Goal: Check status: Check status

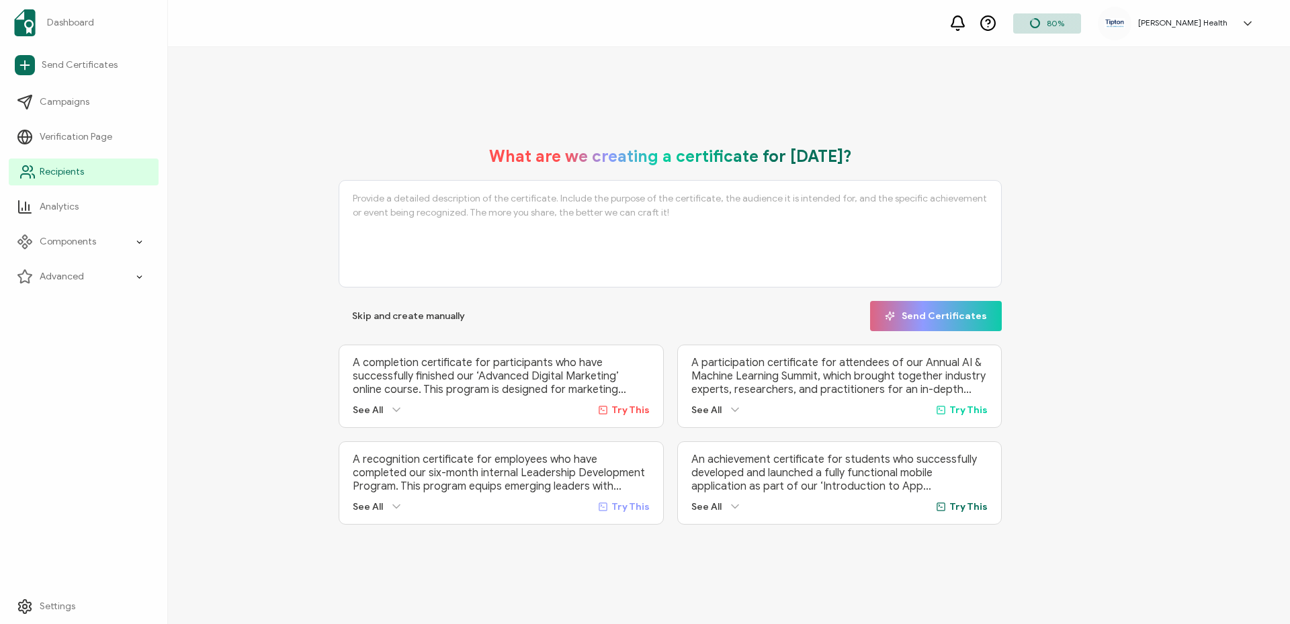
click at [63, 174] on span "Recipients" at bounding box center [62, 171] width 44 height 13
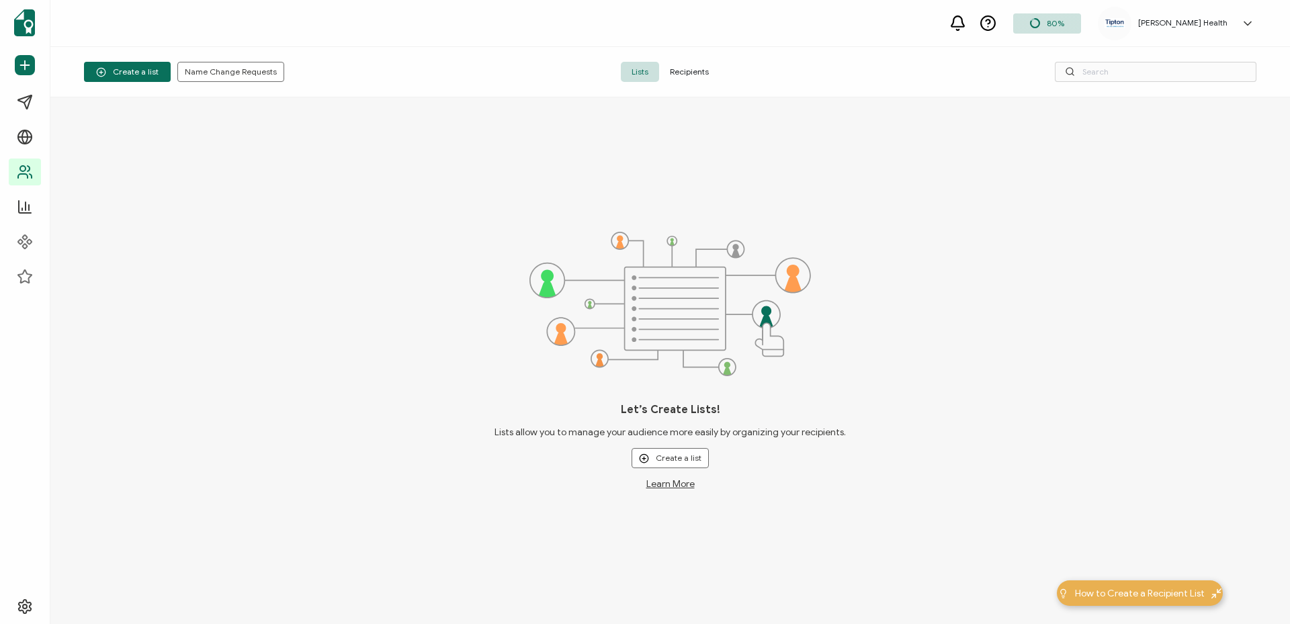
click at [700, 69] on span "Recipients" at bounding box center [689, 72] width 60 height 20
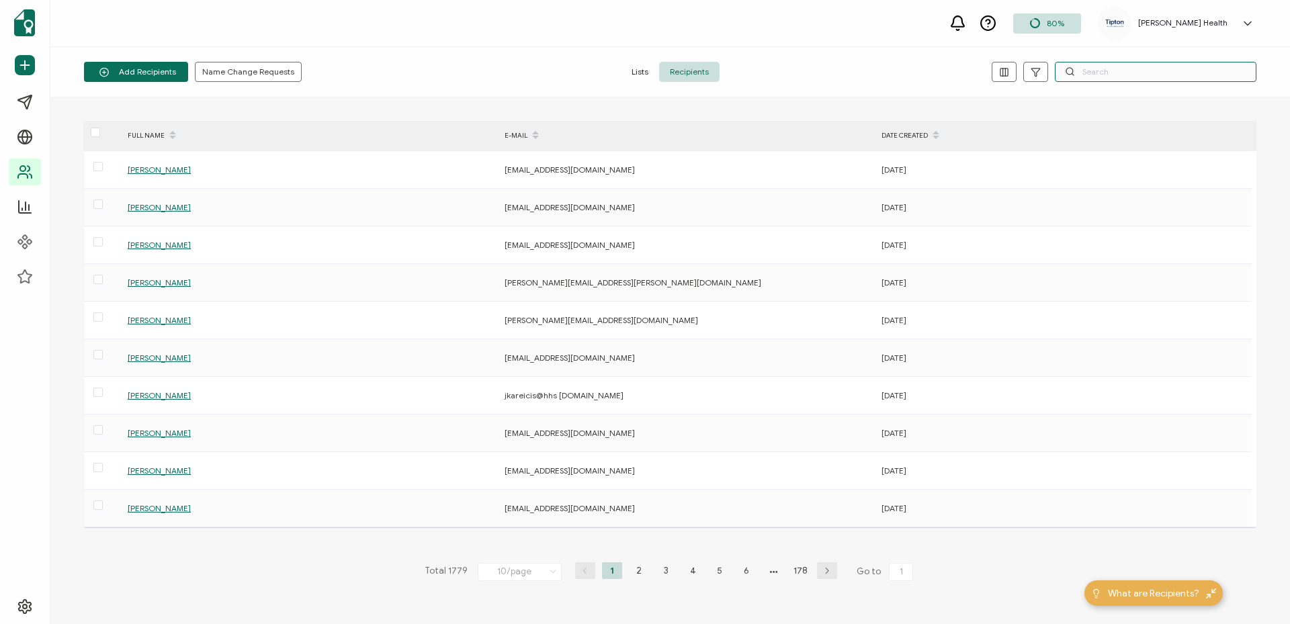
click at [1099, 73] on input "text" at bounding box center [1156, 72] width 202 height 20
paste input "[EMAIL_ADDRESS][DOMAIN_NAME]"
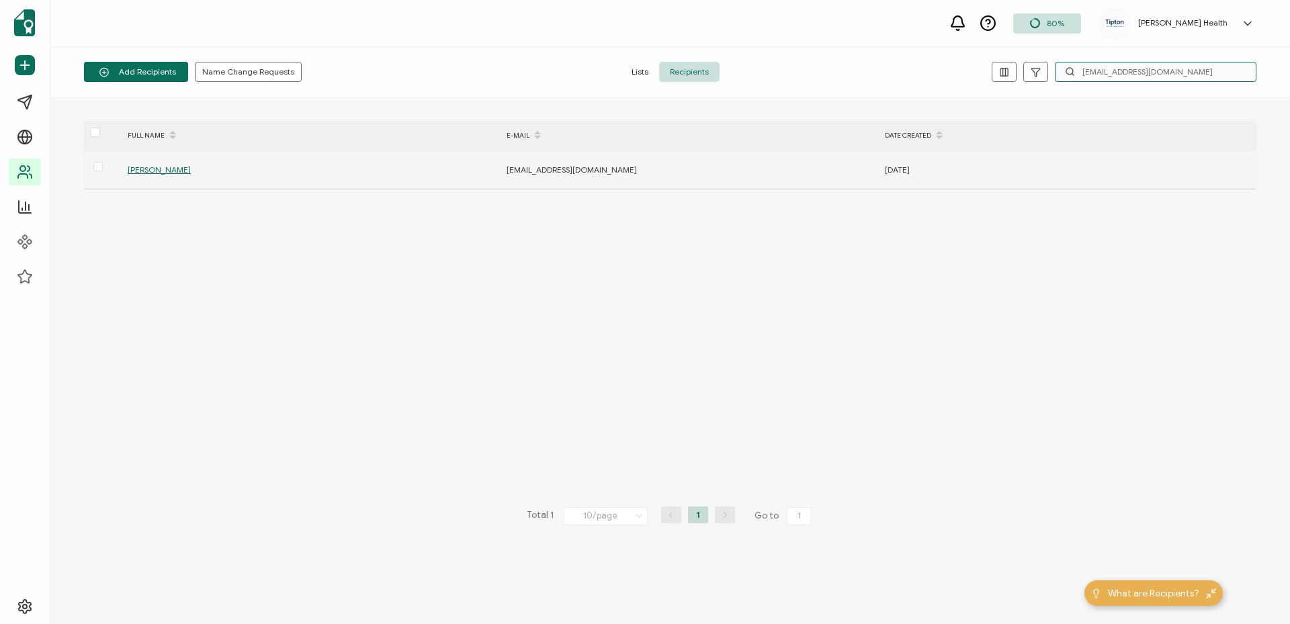
type input "[EMAIL_ADDRESS][DOMAIN_NAME]"
click at [155, 169] on span "[PERSON_NAME]" at bounding box center [159, 170] width 63 height 10
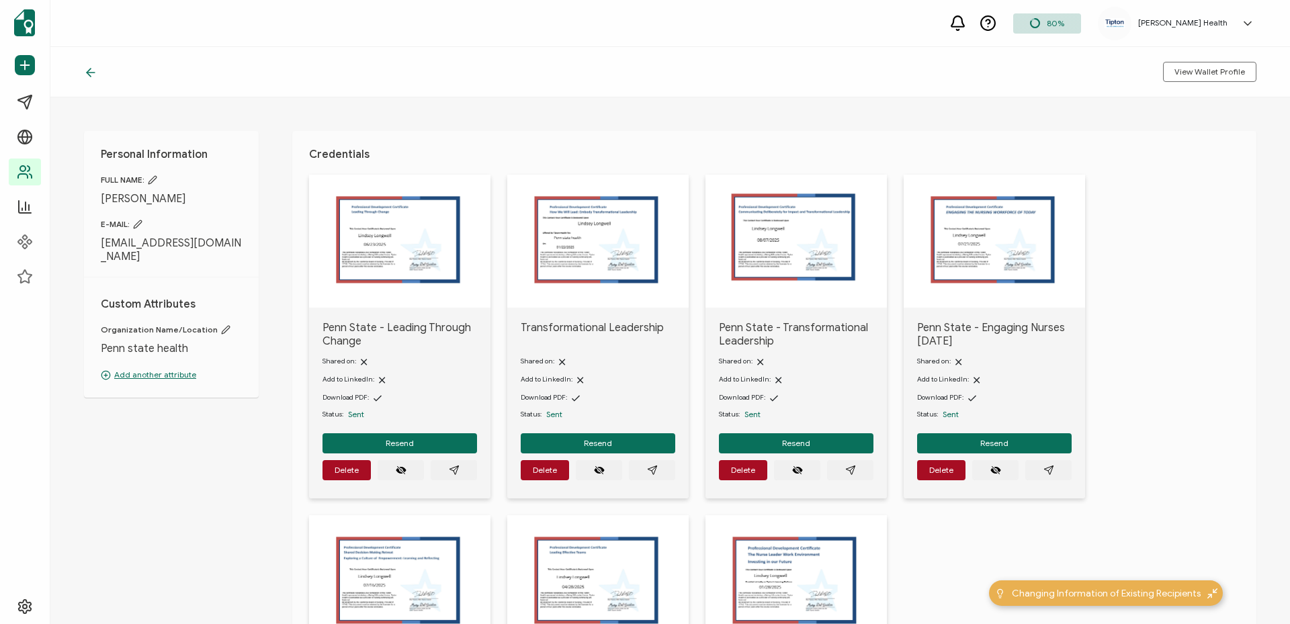
click at [87, 71] on icon at bounding box center [90, 72] width 13 height 13
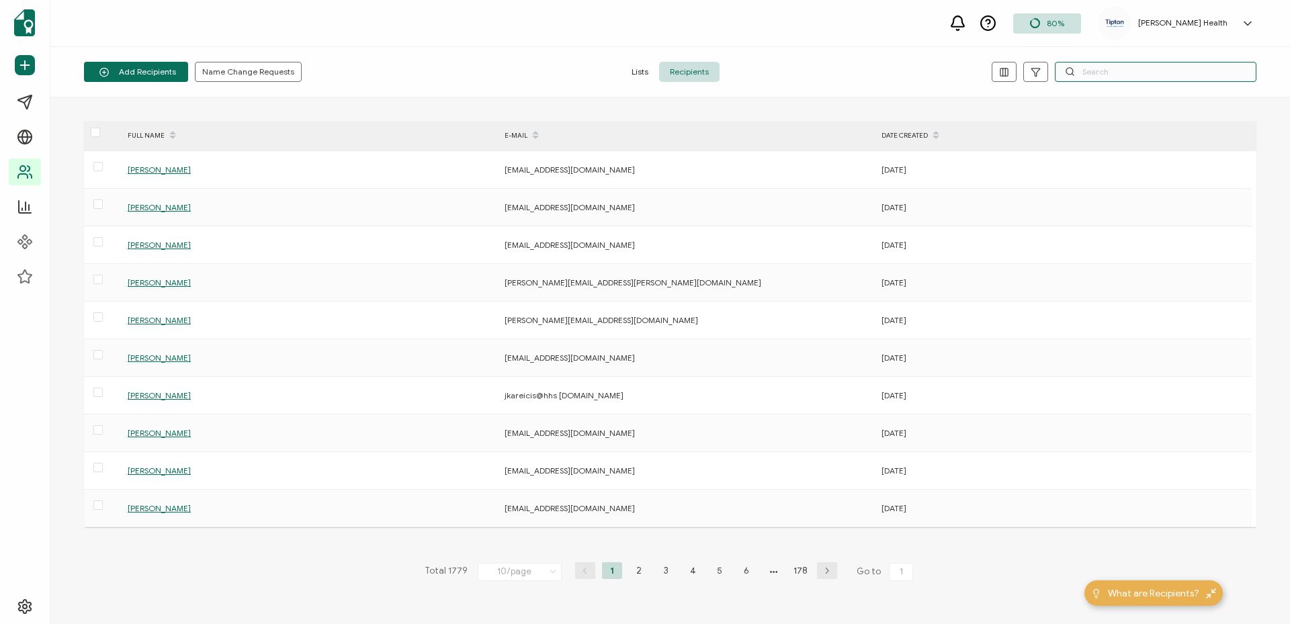
click at [1096, 68] on input "text" at bounding box center [1156, 72] width 202 height 20
paste input "[EMAIL_ADDRESS][DOMAIN_NAME]"
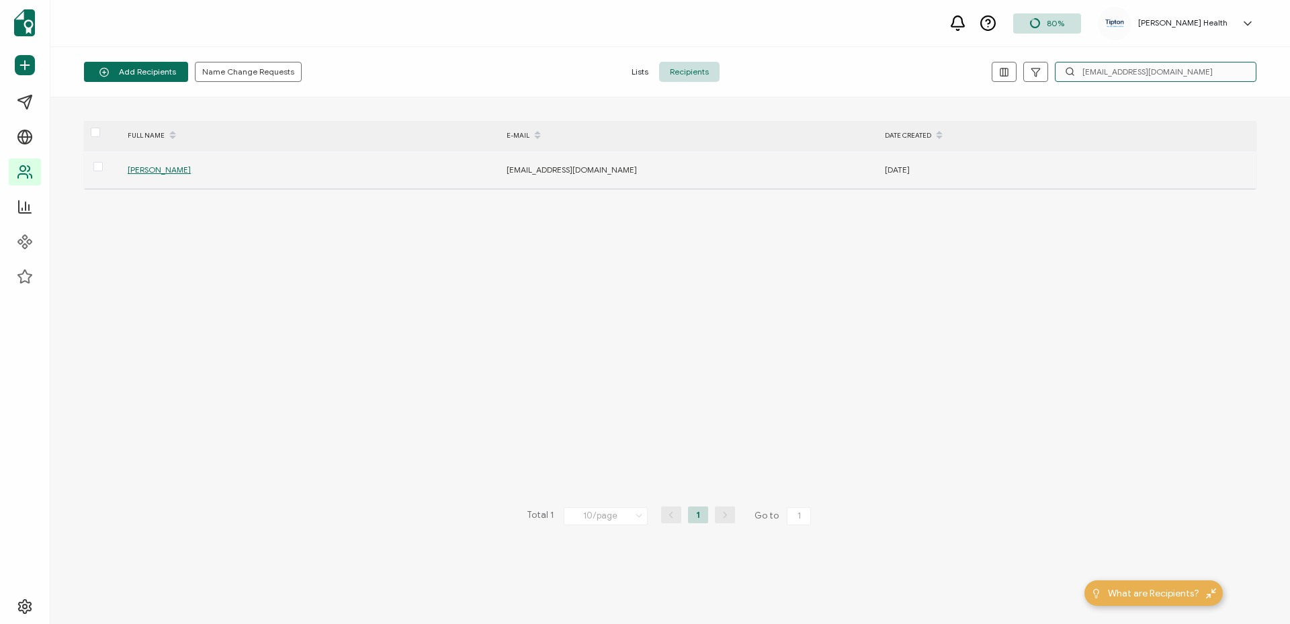
type input "[EMAIL_ADDRESS][DOMAIN_NAME]"
click at [177, 171] on span "[PERSON_NAME]" at bounding box center [159, 170] width 63 height 10
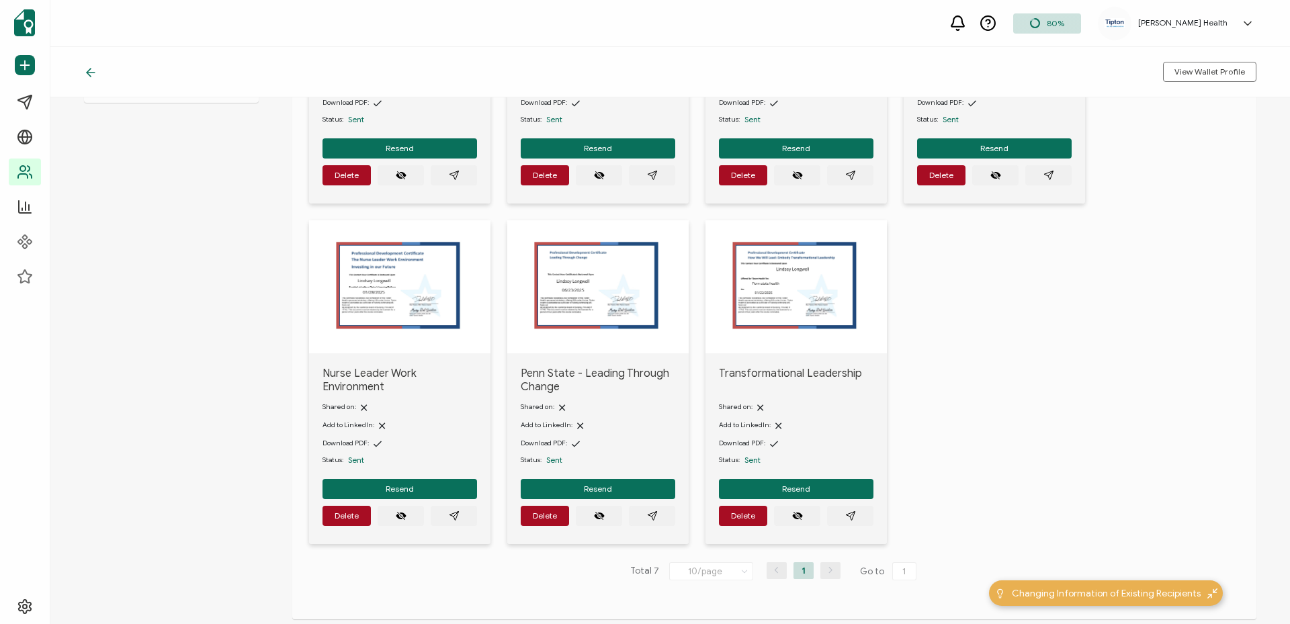
scroll to position [336, 0]
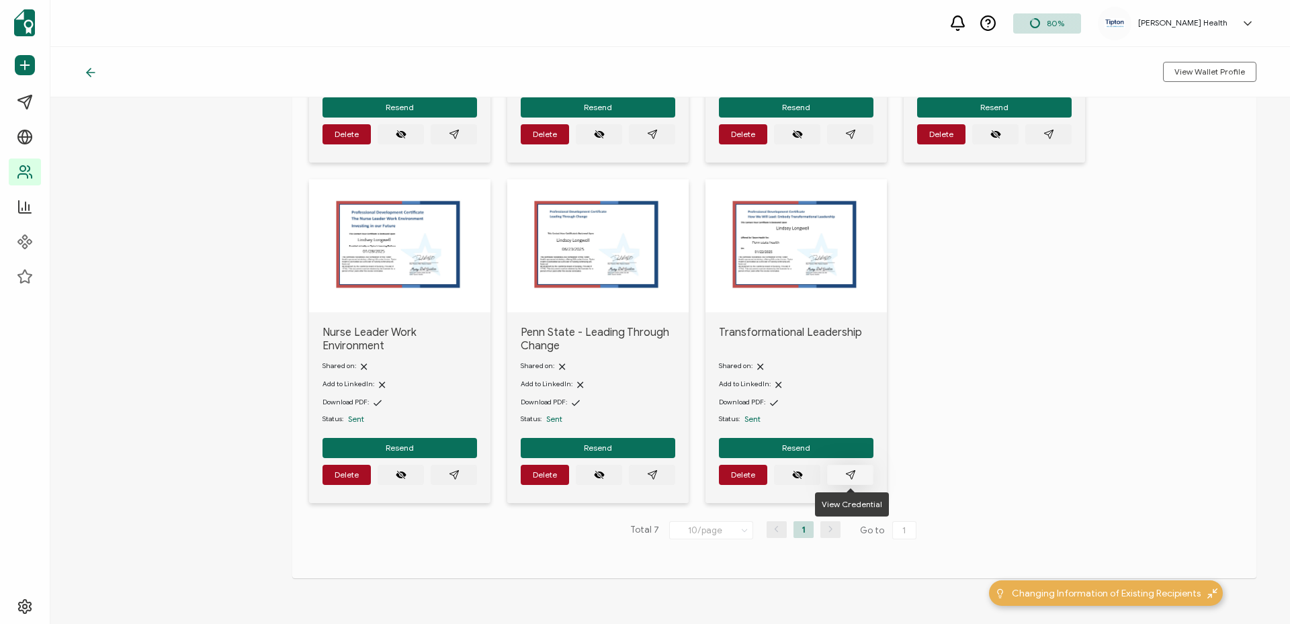
click at [840, 474] on button "button" at bounding box center [850, 475] width 46 height 20
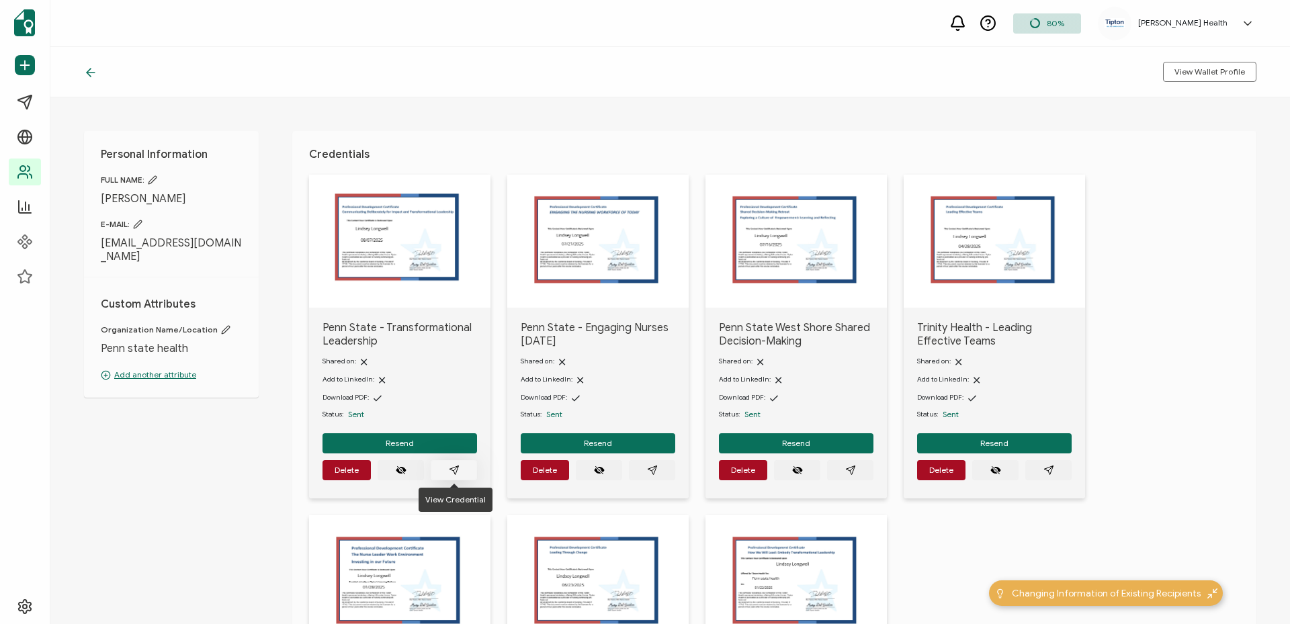
click at [460, 462] on button "button" at bounding box center [454, 470] width 46 height 20
click at [1243, 25] on icon at bounding box center [1247, 23] width 13 height 13
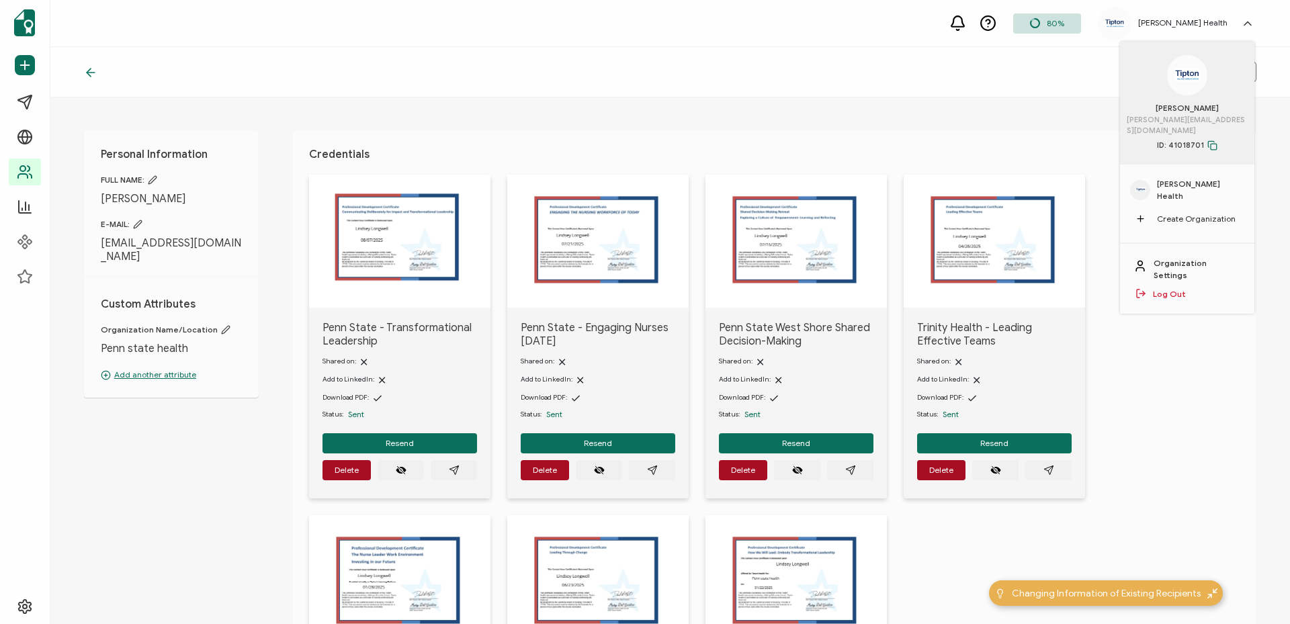
click at [1180, 288] on link "Log Out" at bounding box center [1169, 294] width 33 height 12
